Goal: Task Accomplishment & Management: Use online tool/utility

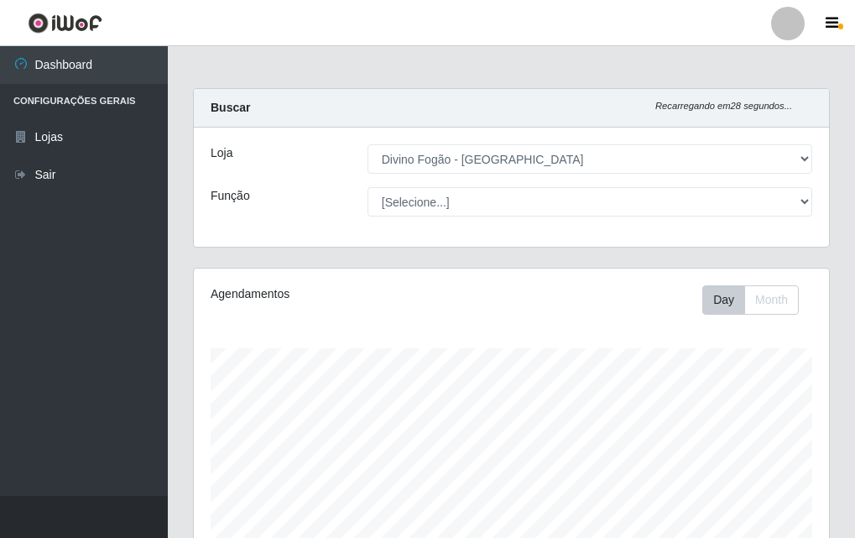
select select "499"
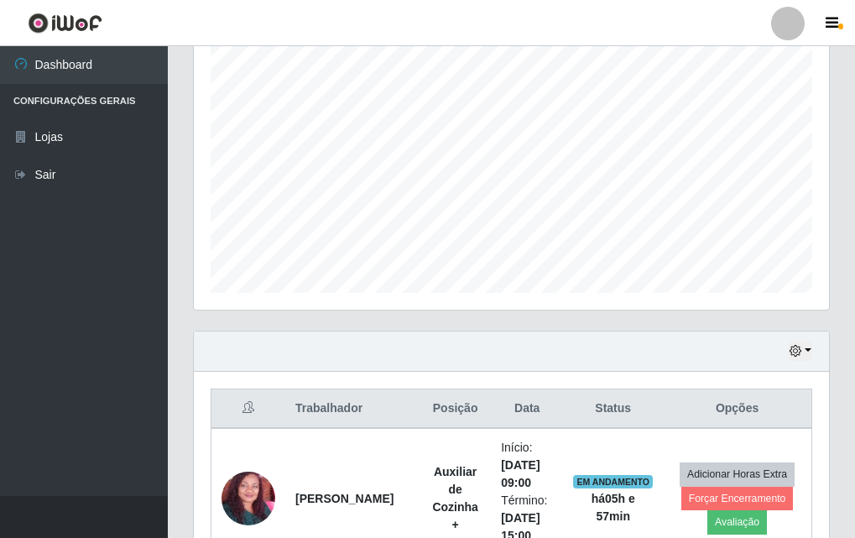
scroll to position [391, 0]
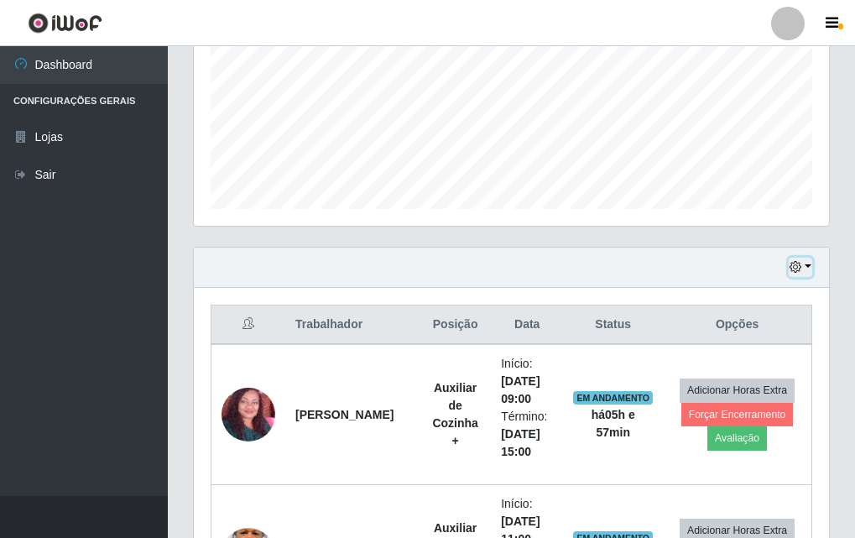
click at [796, 264] on icon "button" at bounding box center [795, 267] width 12 height 12
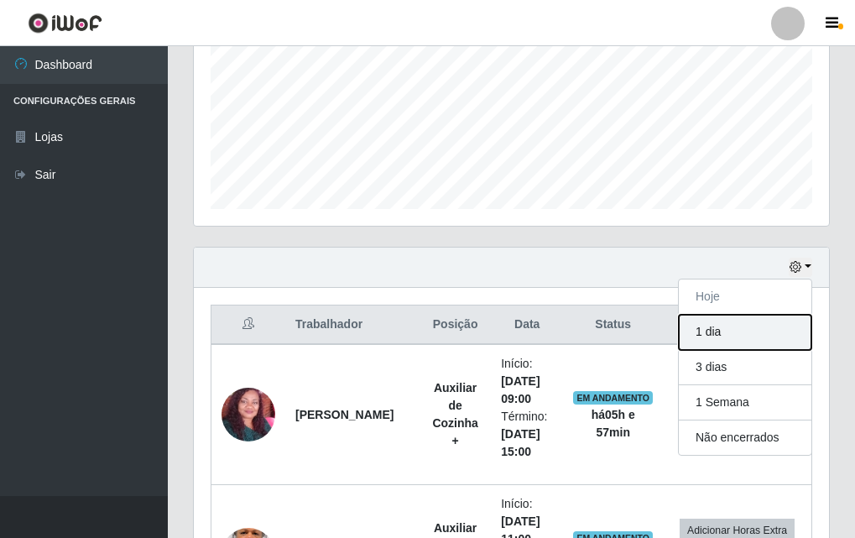
click at [783, 341] on button "1 dia" at bounding box center [745, 332] width 133 height 35
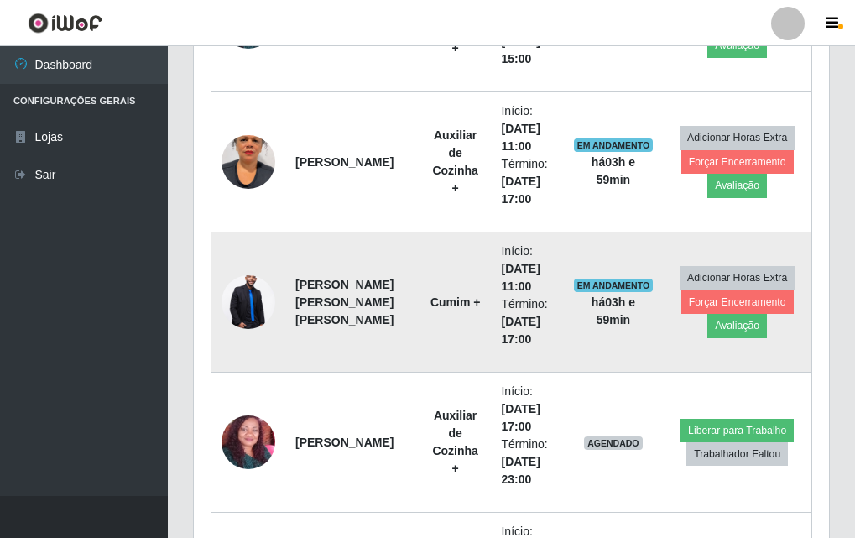
scroll to position [616, 0]
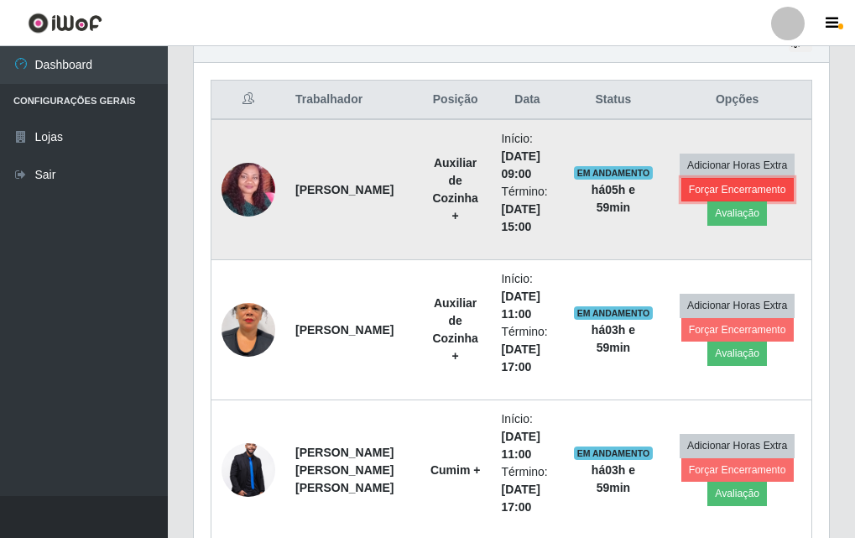
click at [717, 192] on button "Forçar Encerramento" at bounding box center [737, 189] width 112 height 23
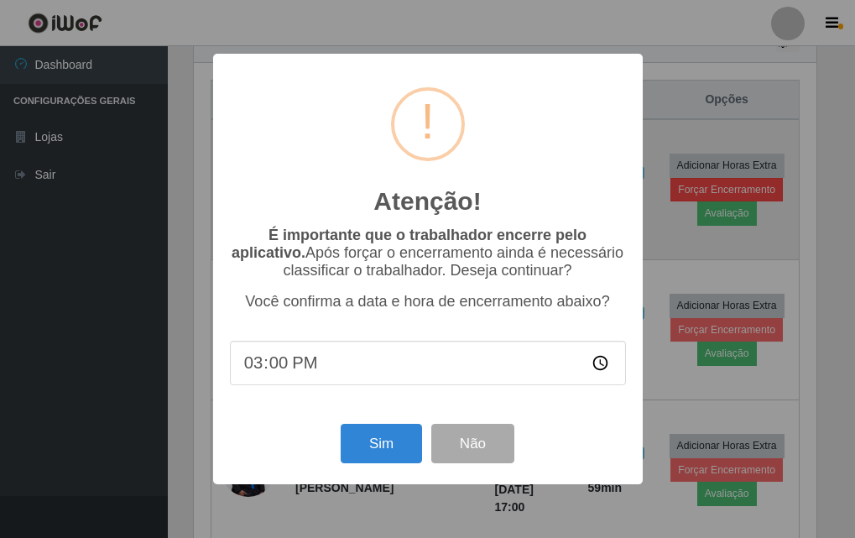
scroll to position [348, 627]
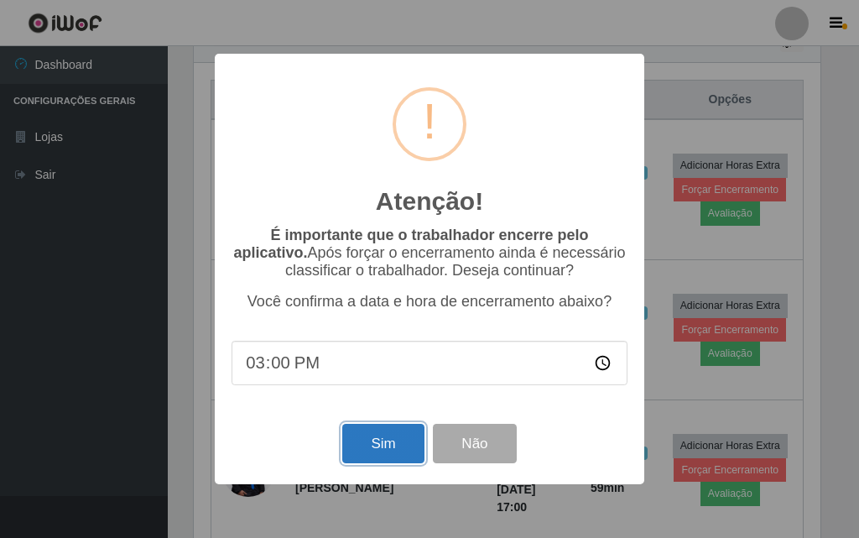
click at [358, 451] on button "Sim" at bounding box center [382, 443] width 81 height 39
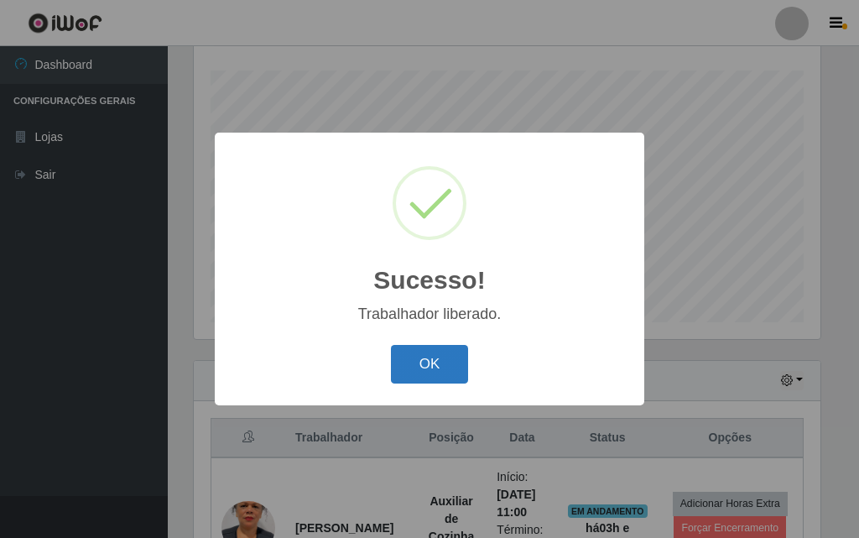
click at [450, 381] on button "OK" at bounding box center [430, 364] width 78 height 39
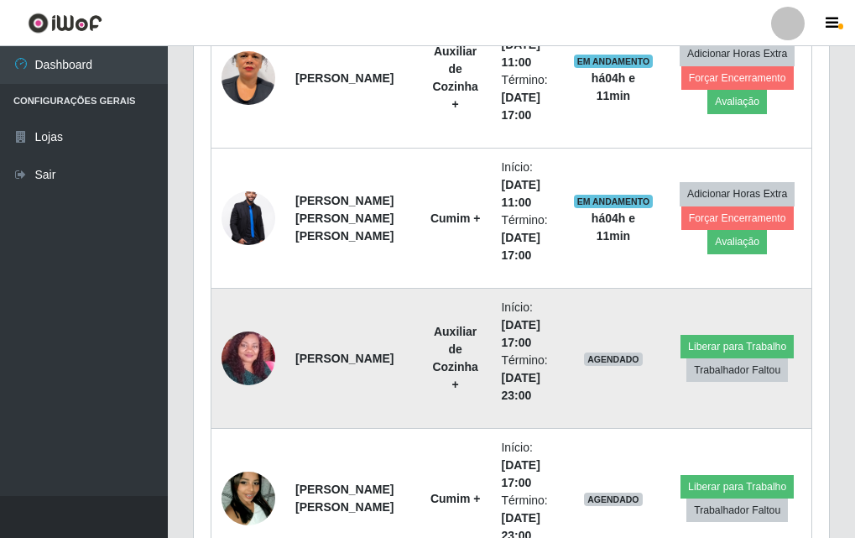
scroll to position [643, 0]
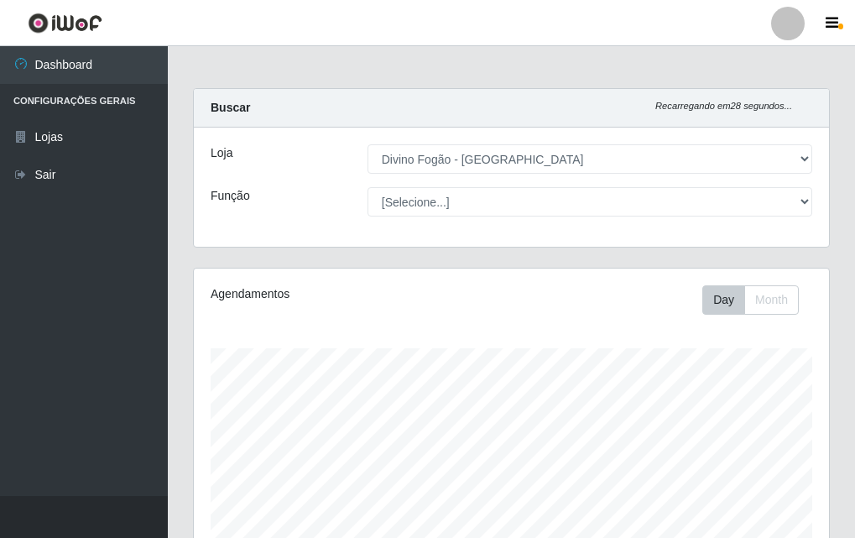
select select "499"
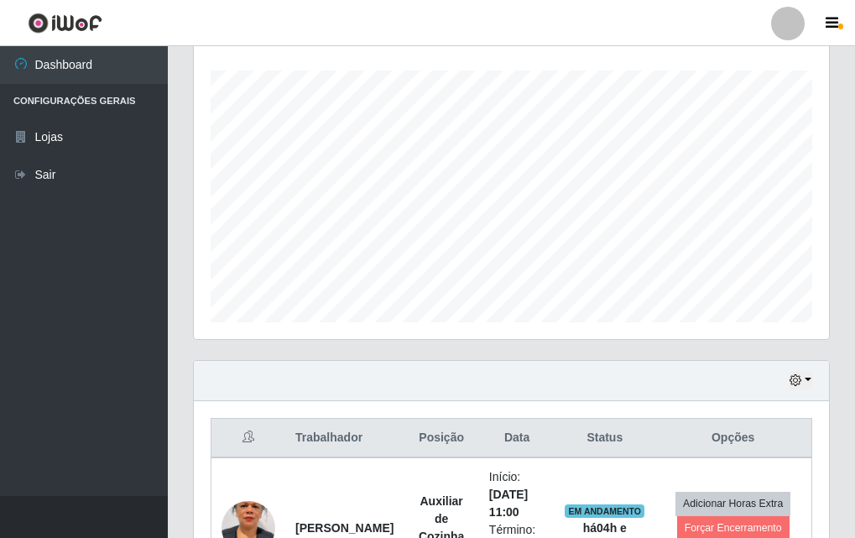
scroll to position [26, 0]
